Goal: Information Seeking & Learning: Learn about a topic

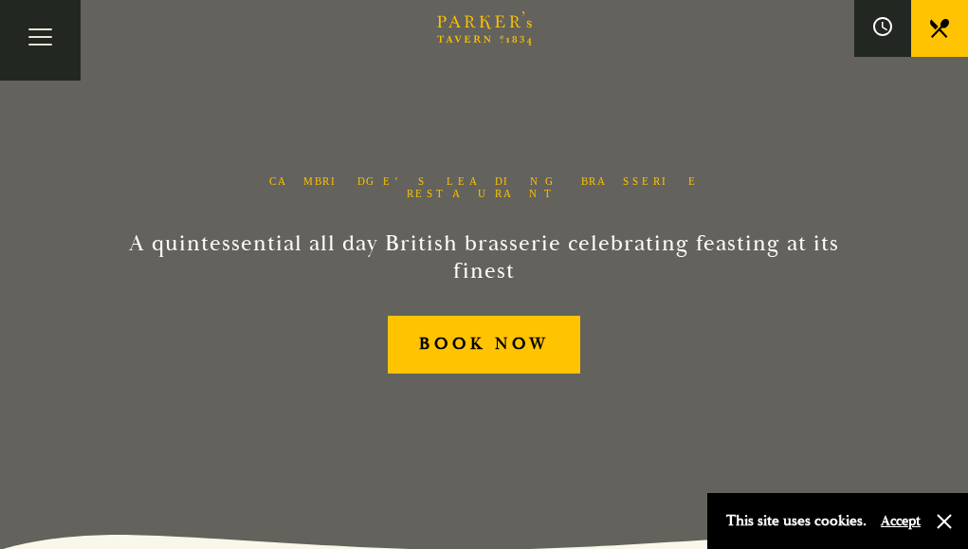
click at [944, 192] on div "Cambridge’s Leading Brasserie Restaurant A quintessential all day British brass…" at bounding box center [484, 274] width 948 height 549
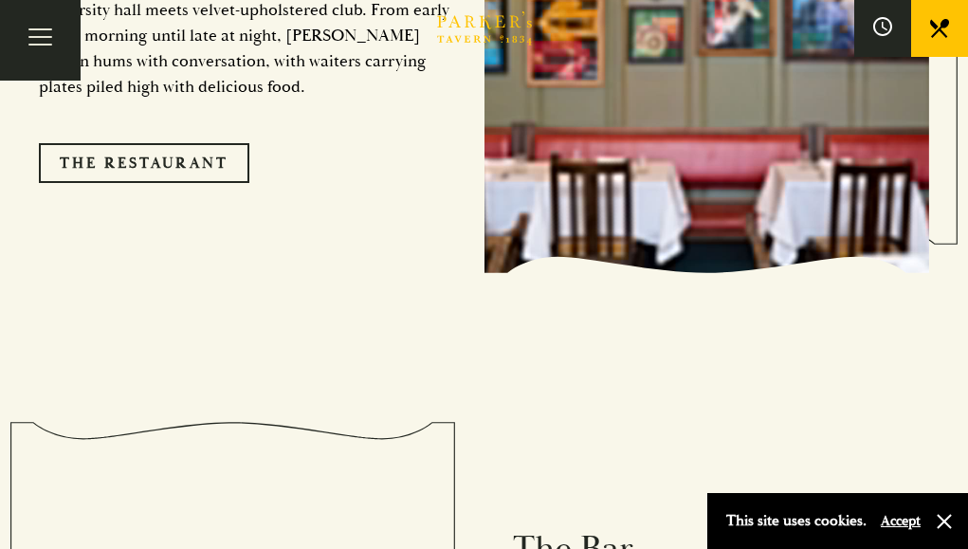
scroll to position [1707, 0]
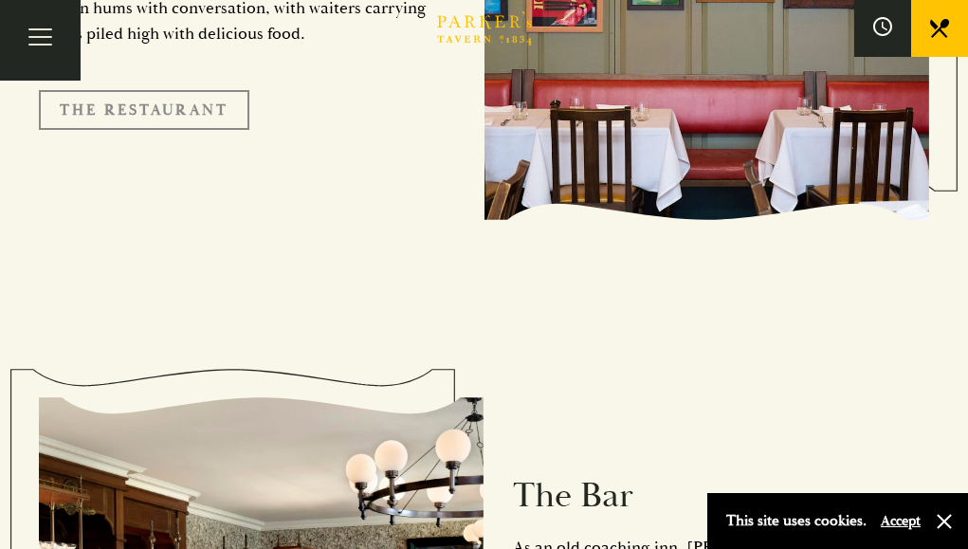
click at [153, 90] on link "The Restaurant" at bounding box center [144, 110] width 210 height 40
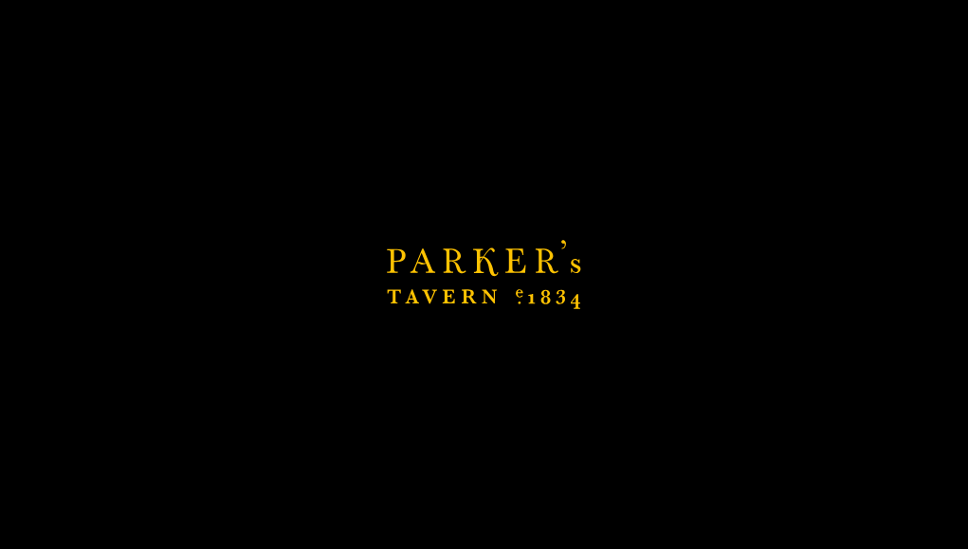
scroll to position [2181, 0]
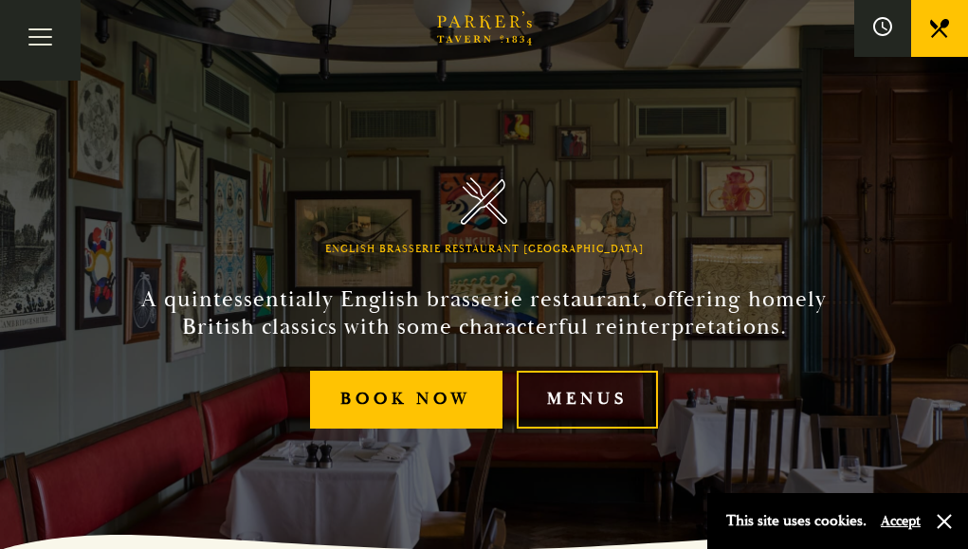
click at [617, 429] on link "Menus" at bounding box center [588, 400] width 142 height 58
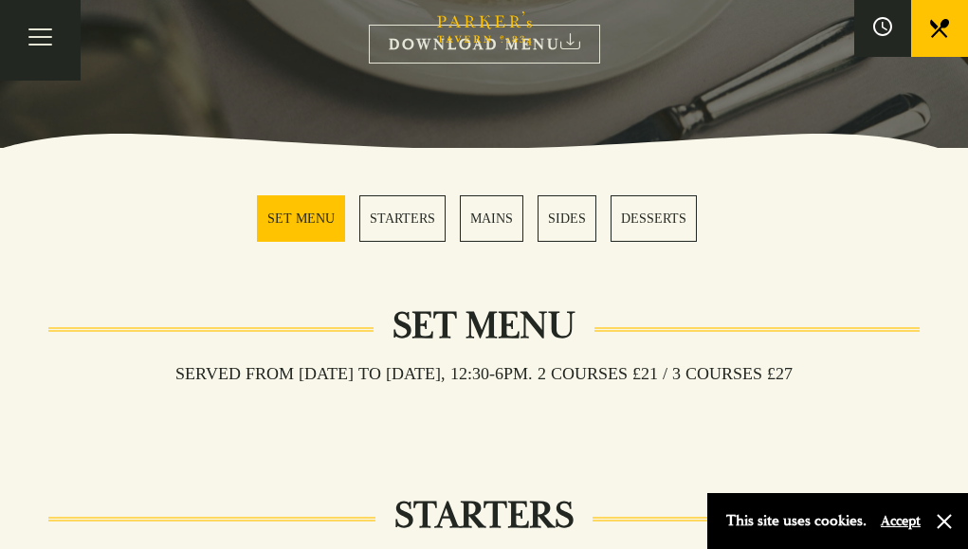
scroll to position [474, 0]
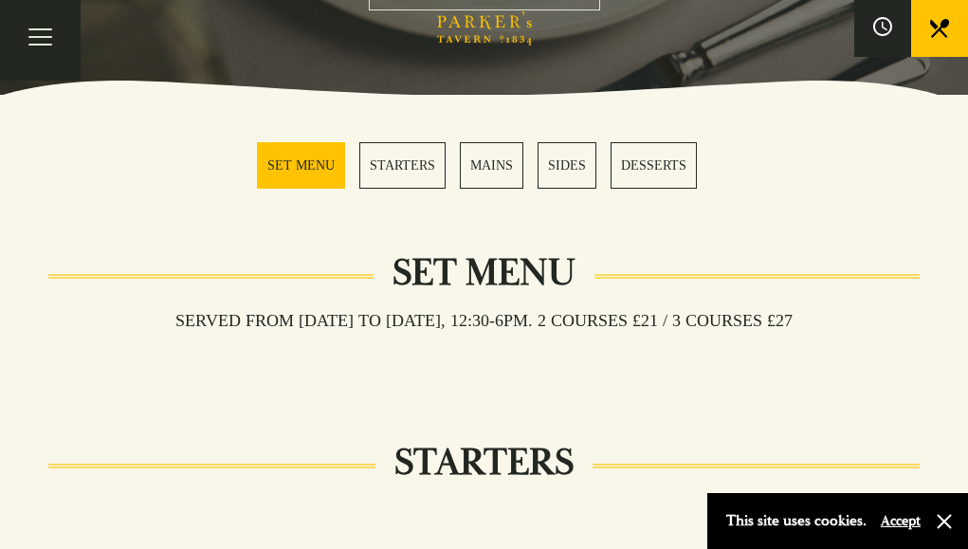
click at [482, 169] on link "MAINS" at bounding box center [492, 165] width 64 height 46
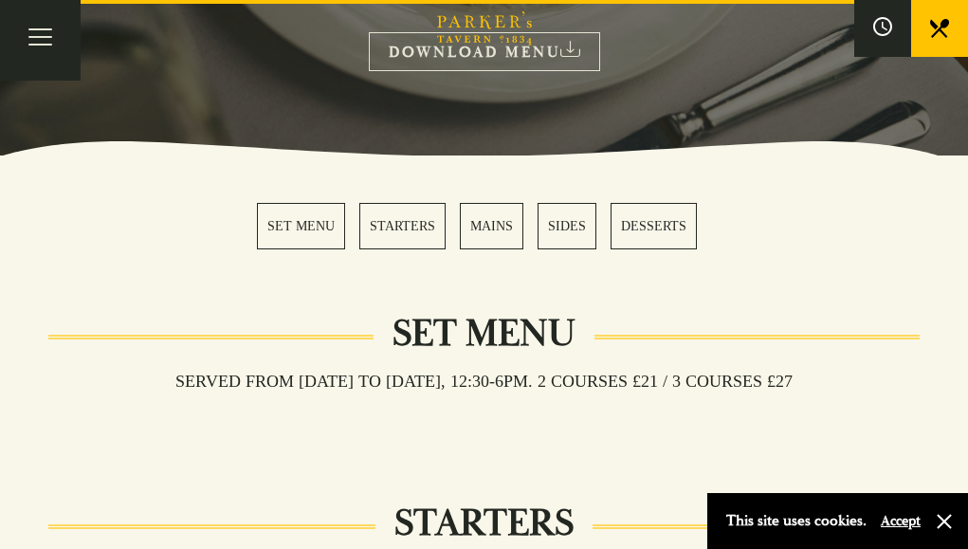
scroll to position [209, 0]
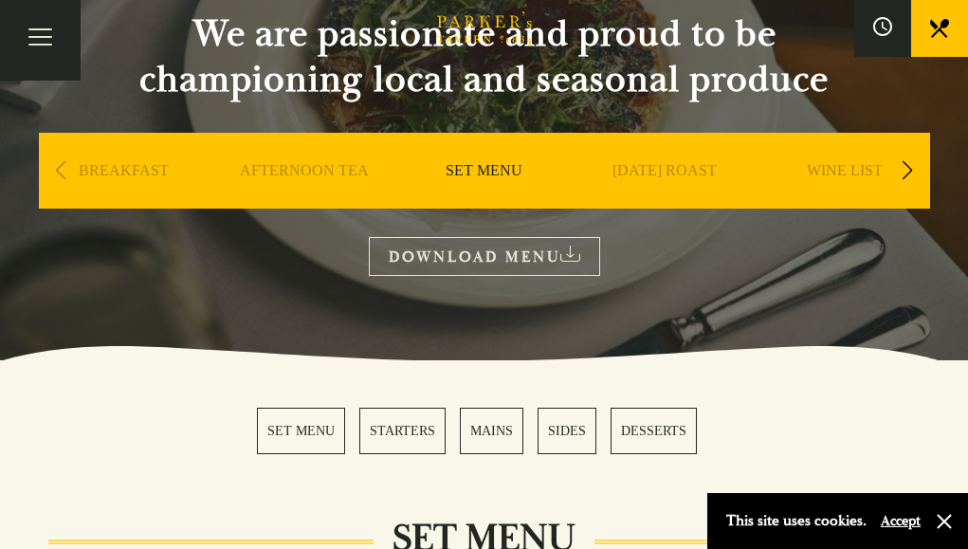
click at [899, 170] on div "Next slide" at bounding box center [908, 171] width 26 height 42
click at [682, 169] on link "A LA CARTE" at bounding box center [664, 199] width 88 height 76
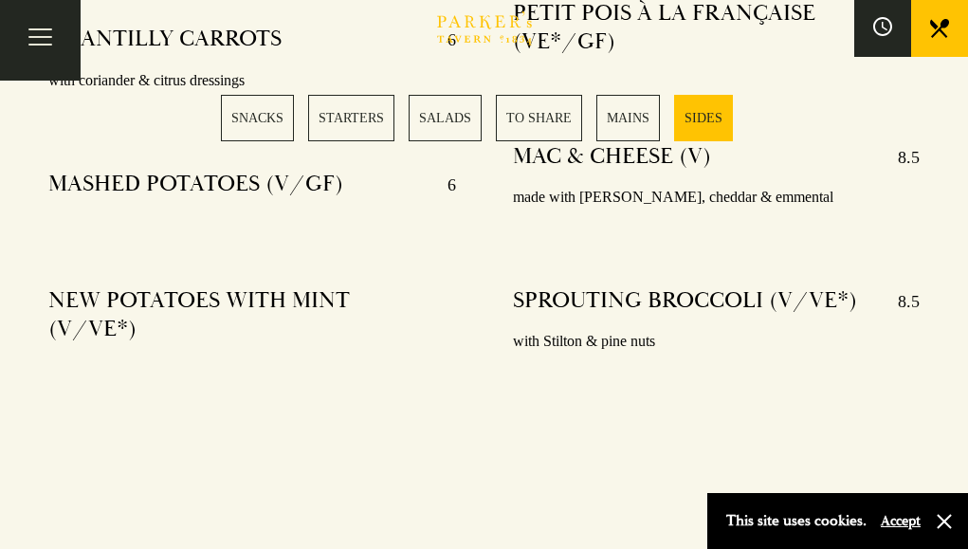
scroll to position [5499, 0]
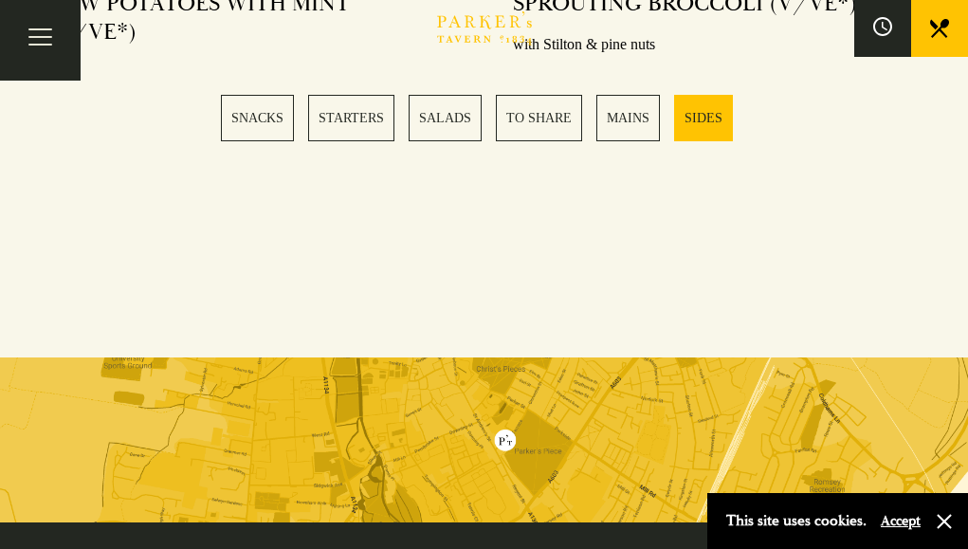
click at [356, 114] on link "STARTERS" at bounding box center [351, 118] width 86 height 46
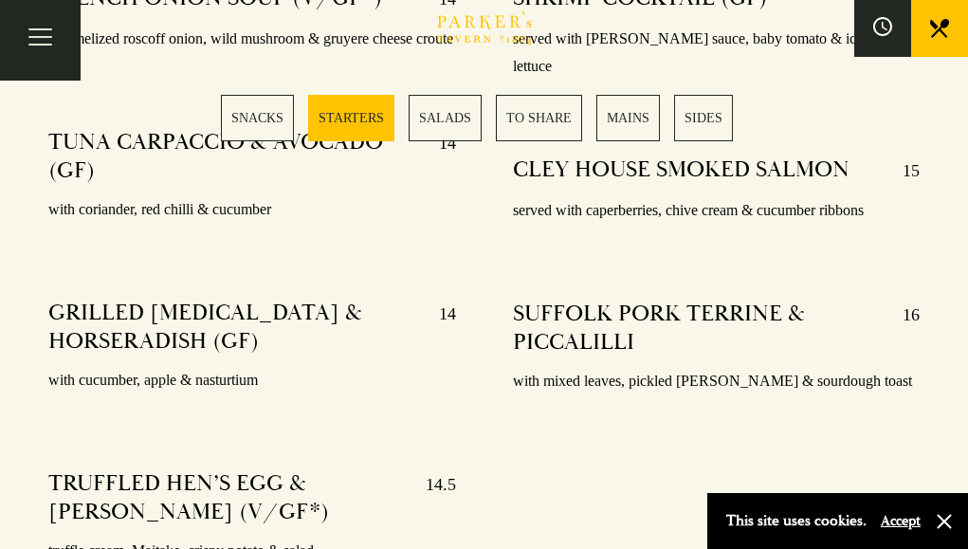
scroll to position [1560, 0]
